Goal: Transaction & Acquisition: Purchase product/service

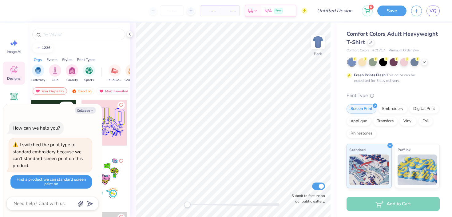
click at [43, 183] on button "Find a product we can standard screen print on" at bounding box center [51, 182] width 82 height 14
type textarea "x"
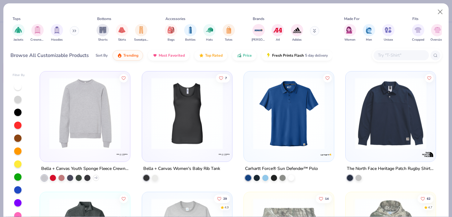
click at [159, 123] on img at bounding box center [187, 114] width 78 height 72
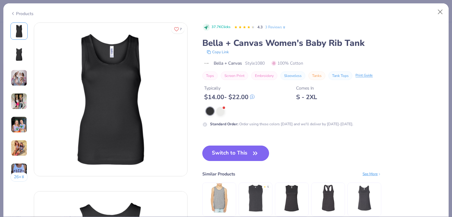
click at [227, 149] on button "Switch to This" at bounding box center [236, 153] width 67 height 15
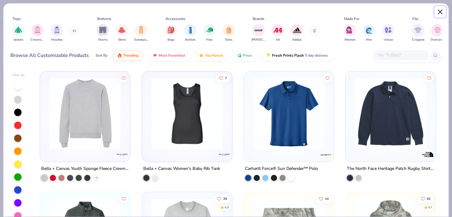
click at [437, 10] on button "Close" at bounding box center [441, 12] width 12 height 12
click at [441, 11] on button "Close" at bounding box center [441, 12] width 12 height 12
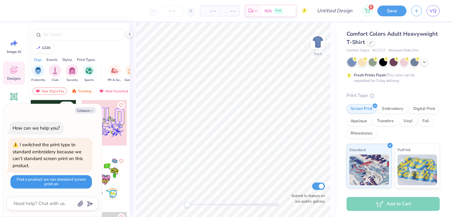
click at [63, 181] on button "Find a product we can standard screen print on" at bounding box center [51, 182] width 82 height 14
type textarea "x"
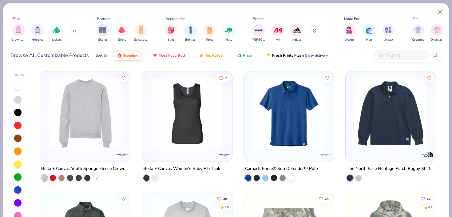
click at [103, 123] on img at bounding box center [85, 114] width 78 height 72
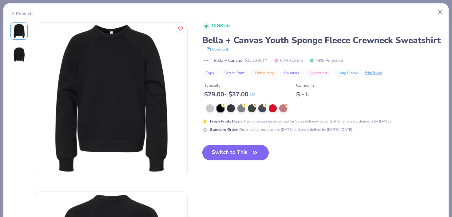
click at [224, 160] on button "Switch to This" at bounding box center [236, 152] width 67 height 15
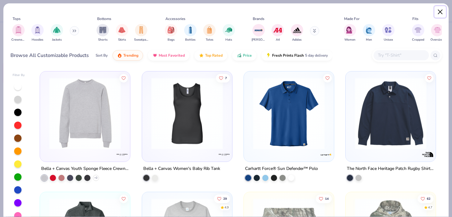
click at [440, 14] on button "Close" at bounding box center [441, 12] width 12 height 12
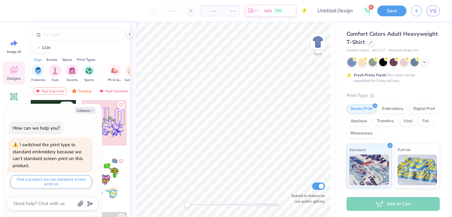
click at [103, 14] on div "– – Per Item – – Total Est. Delivery N/A Free" at bounding box center [162, 11] width 291 height 22
click at [120, 14] on div "– – Per Item – – Total Est. Delivery N/A Free" at bounding box center [162, 11] width 291 height 22
